Goal: Transaction & Acquisition: Purchase product/service

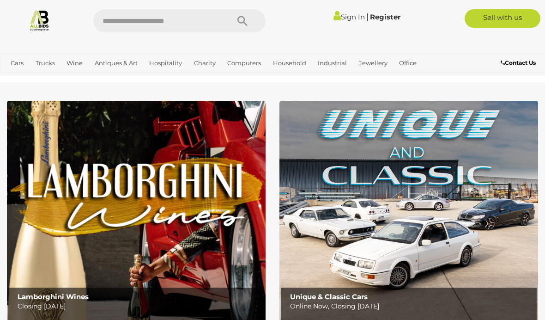
click at [0, 0] on span "Auctions" at bounding box center [0, 0] width 0 height 0
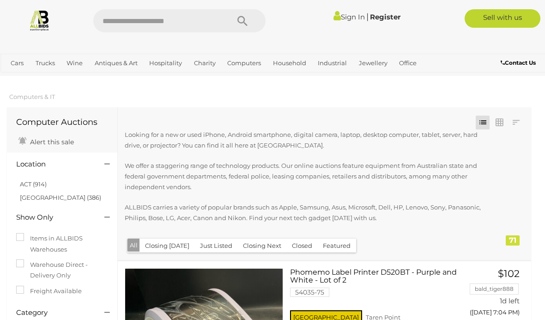
click at [0, 0] on link "Servers" at bounding box center [0, 0] width 0 height 0
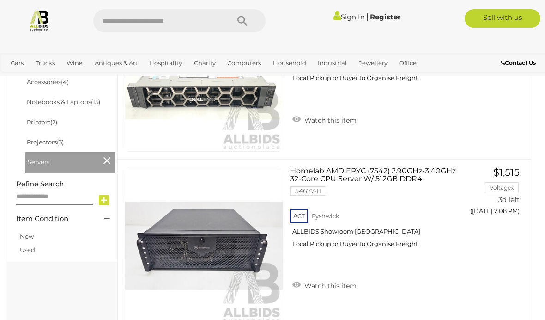
scroll to position [427, 0]
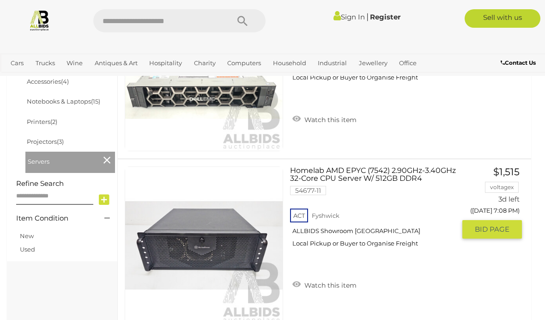
click at [365, 174] on link "Homelab AMD EPYC (7542) 2.90GHz-3.40GHz 32-Core CPU Server W/ 512GB DDR4 54677-…" at bounding box center [376, 210] width 158 height 88
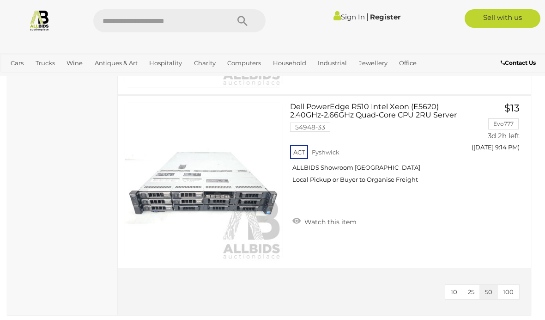
scroll to position [2575, 0]
click at [0, 0] on link "Hard Drive Arrays & Tape Drives" at bounding box center [0, 0] width 0 height 0
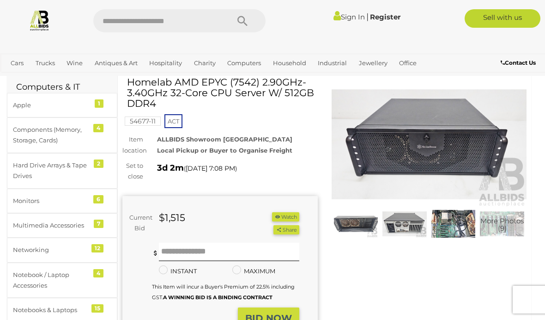
scroll to position [46, 0]
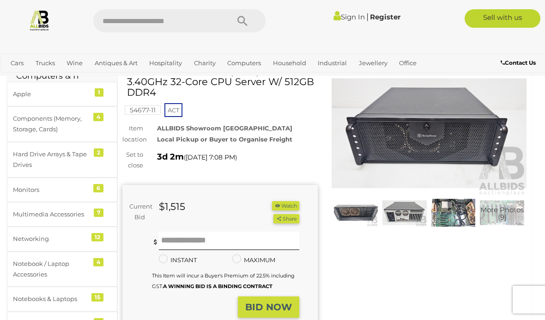
click at [412, 207] on img at bounding box center [405, 212] width 44 height 29
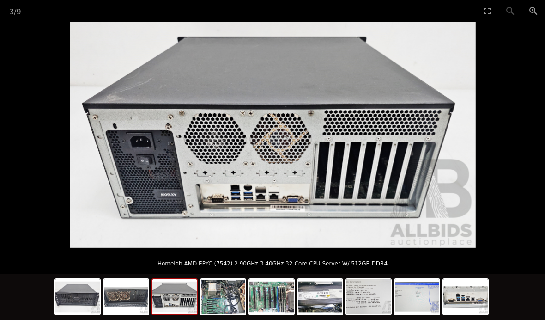
click at [223, 314] on img at bounding box center [223, 296] width 44 height 35
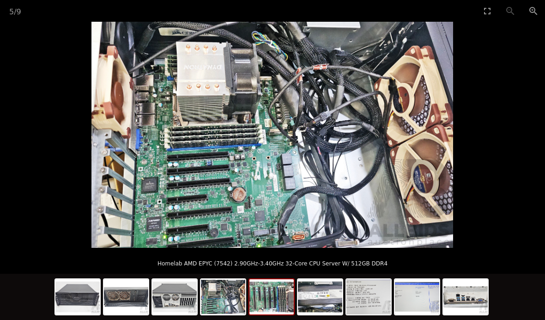
click at [270, 314] on img at bounding box center [272, 296] width 44 height 35
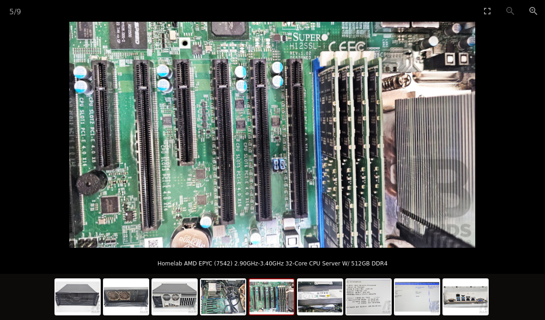
click at [330, 314] on img at bounding box center [320, 296] width 44 height 35
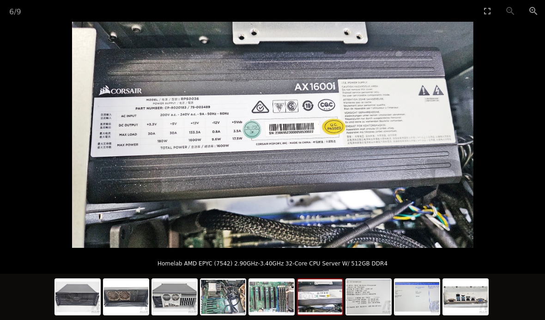
click at [372, 314] on img at bounding box center [369, 296] width 44 height 35
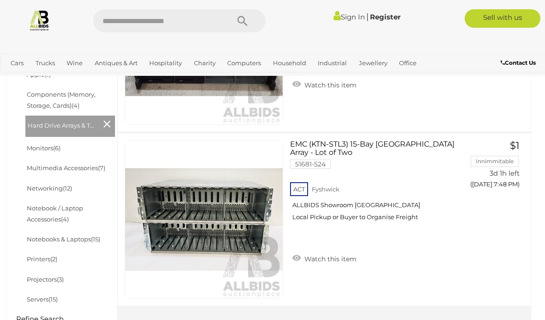
scroll to position [294, 0]
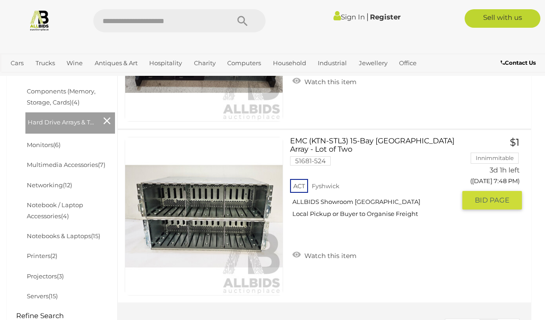
click at [237, 209] on link at bounding box center [204, 216] width 158 height 158
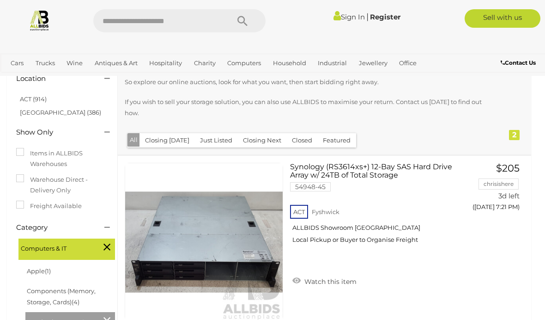
scroll to position [135, 0]
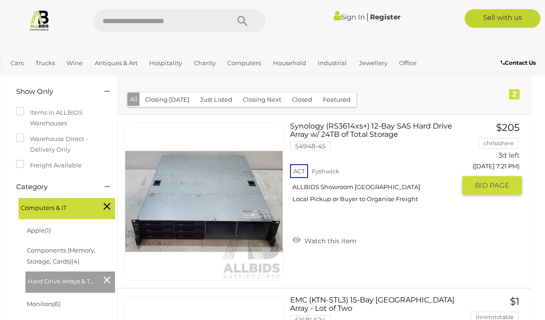
click at [235, 197] on link at bounding box center [204, 201] width 158 height 158
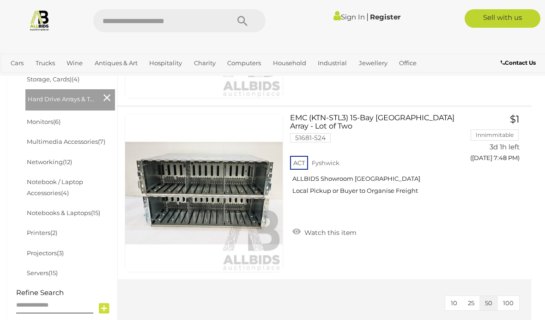
scroll to position [317, 0]
click at [244, 191] on img at bounding box center [204, 194] width 158 height 158
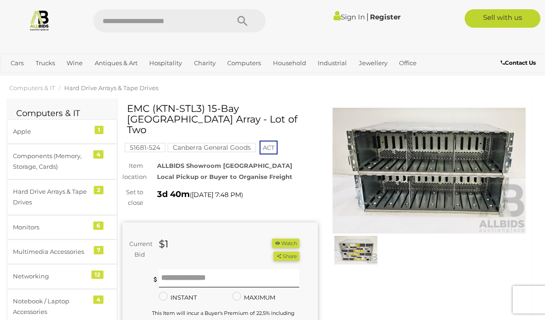
scroll to position [9, 0]
click at [416, 167] on img at bounding box center [429, 170] width 195 height 126
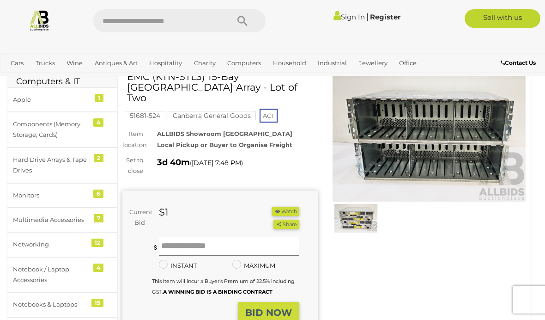
scroll to position [45, 0]
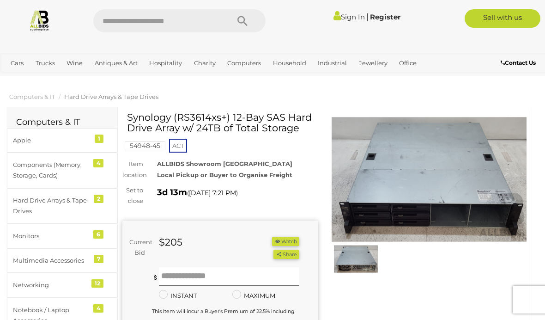
click at [357, 258] on img at bounding box center [356, 258] width 44 height 29
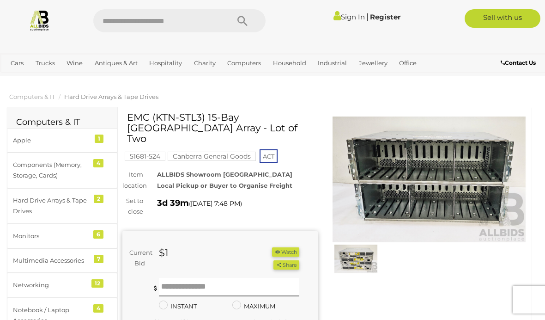
click at [363, 264] on img at bounding box center [356, 258] width 44 height 29
click at [485, 75] on div "Sign In |" at bounding box center [272, 38] width 545 height 76
click at [468, 177] on img at bounding box center [429, 179] width 195 height 126
click at [441, 168] on img at bounding box center [429, 179] width 195 height 126
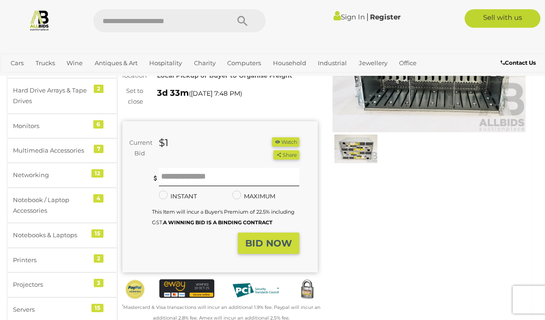
scroll to position [108, 0]
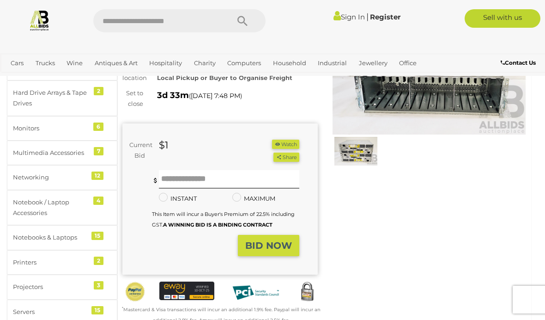
click at [288, 140] on button "Watch" at bounding box center [285, 145] width 27 height 10
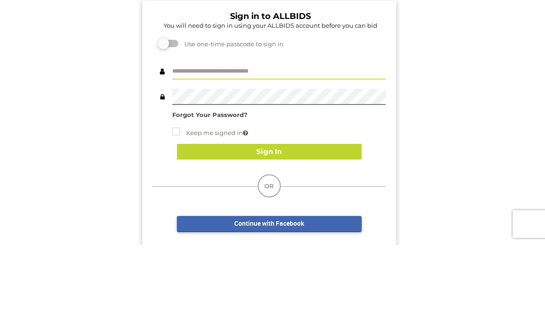
scroll to position [76, 0]
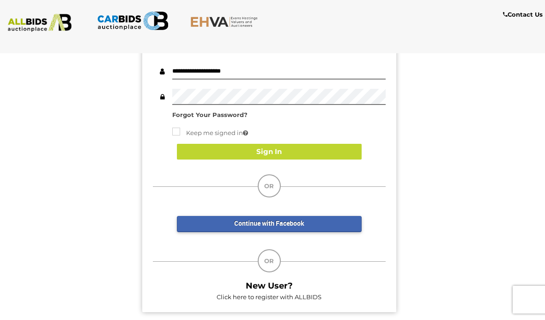
type input "**********"
click at [300, 150] on button "Sign In" at bounding box center [269, 152] width 185 height 16
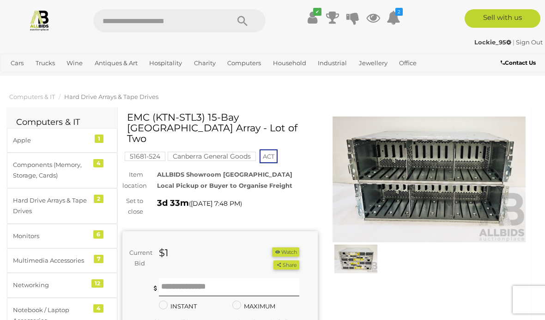
click at [285, 247] on button "Watch" at bounding box center [285, 252] width 27 height 10
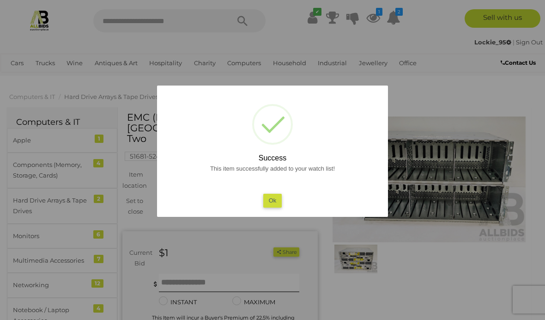
click at [272, 206] on button "Ok" at bounding box center [272, 200] width 19 height 13
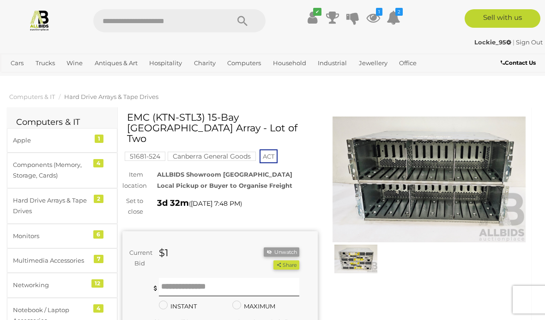
click at [372, 14] on icon at bounding box center [373, 17] width 14 height 17
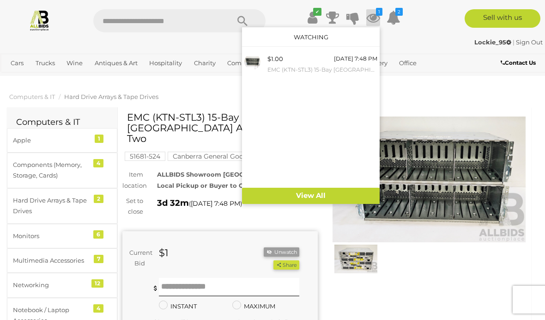
click at [333, 196] on link "View All" at bounding box center [311, 196] width 138 height 16
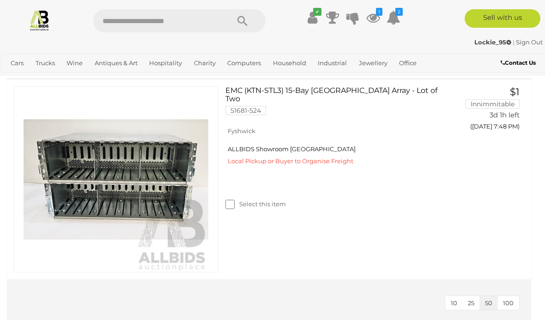
scroll to position [189, 0]
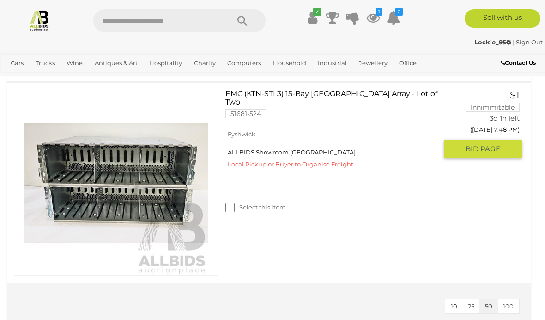
click at [70, 196] on img at bounding box center [116, 182] width 185 height 185
